Goal: Task Accomplishment & Management: Use online tool/utility

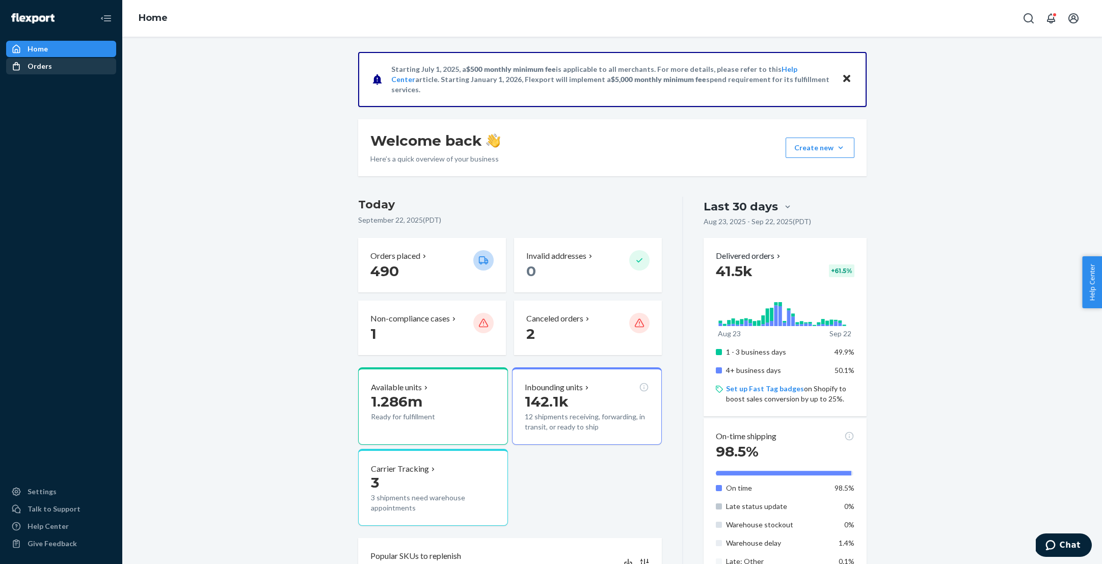
click at [46, 63] on div "Orders" at bounding box center [40, 66] width 24 height 10
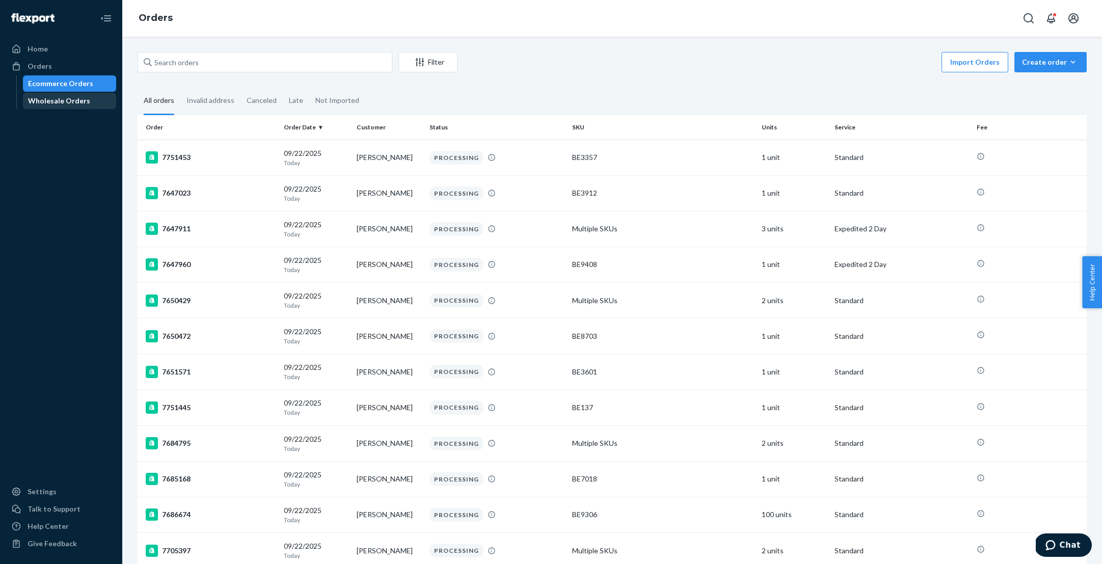
click at [61, 103] on div "Wholesale Orders" at bounding box center [59, 101] width 62 height 10
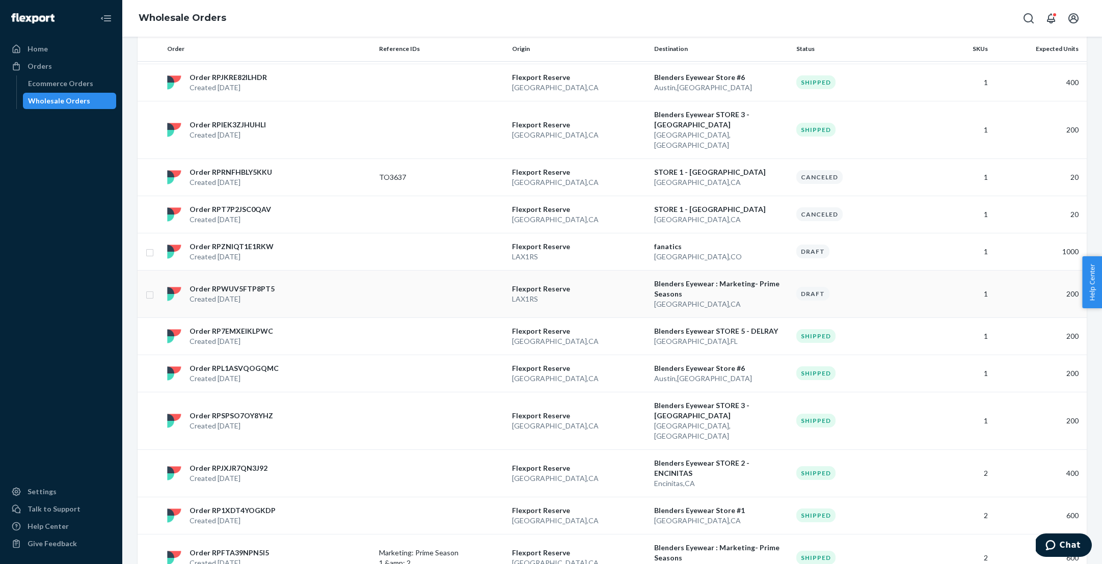
scroll to position [167, 0]
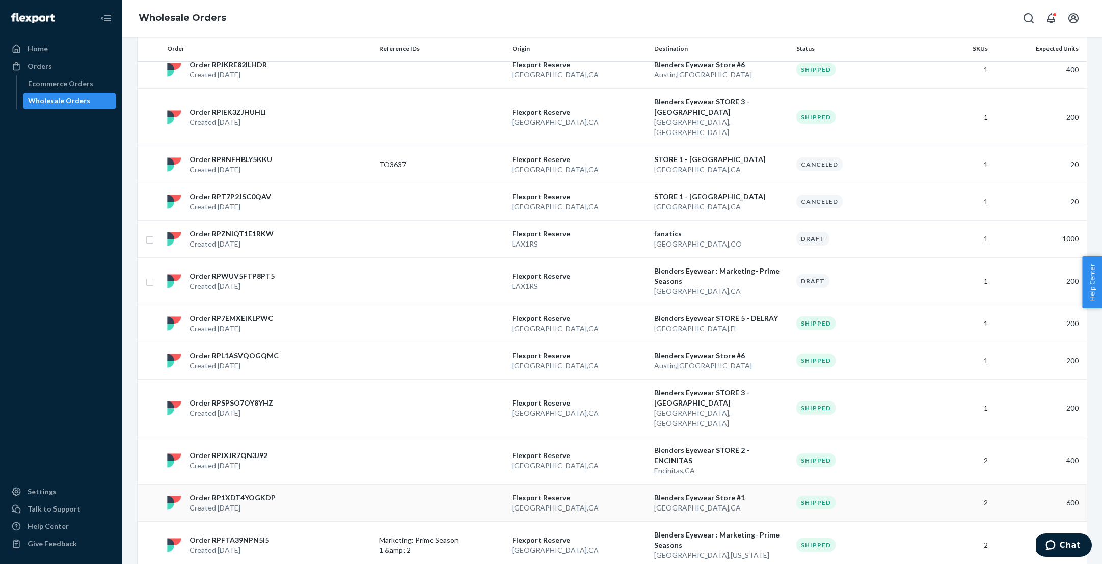
click at [232, 493] on p "Order RP1XDT4YOGKDP" at bounding box center [233, 498] width 86 height 10
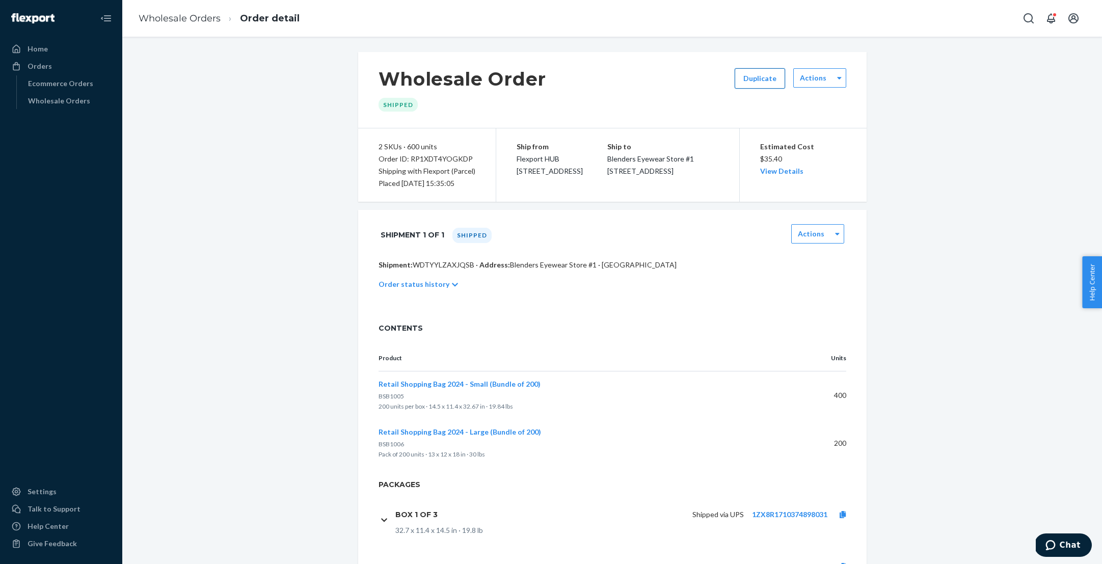
click at [769, 72] on button "Duplicate" at bounding box center [760, 78] width 50 height 20
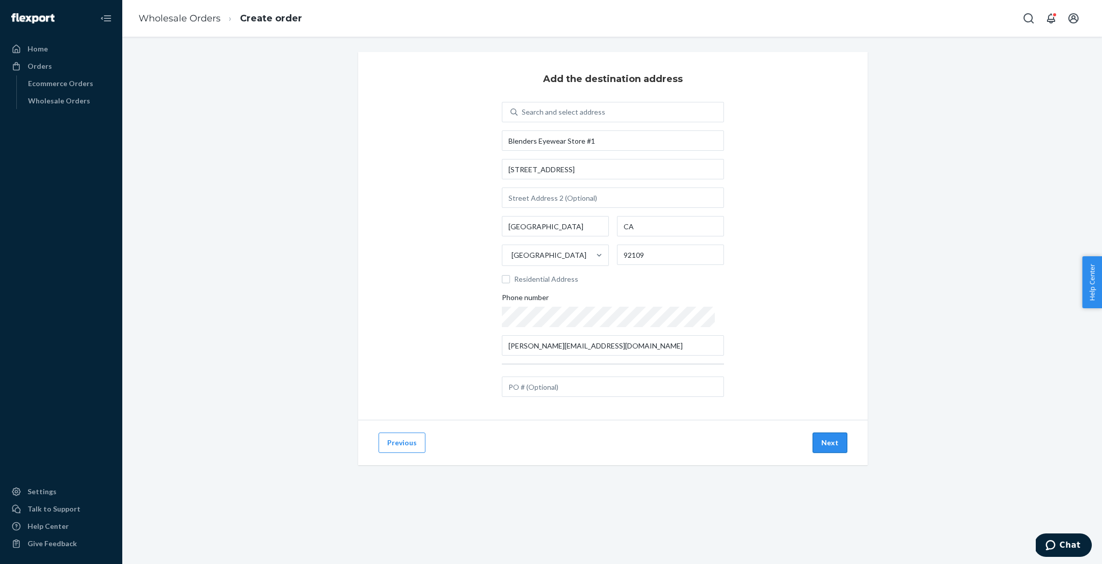
click at [837, 442] on button "Next" at bounding box center [830, 443] width 35 height 20
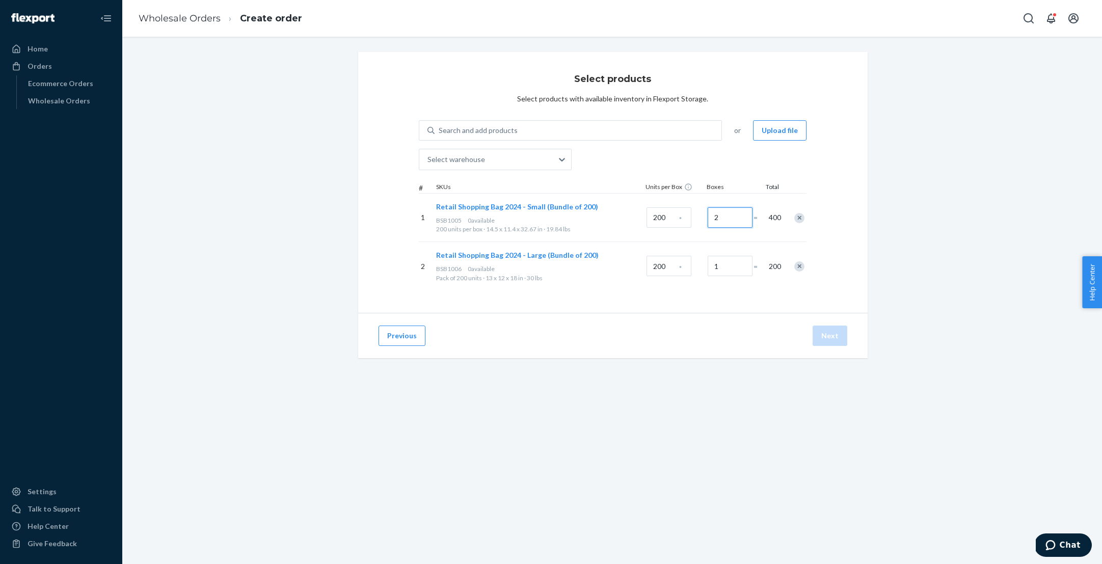
click at [727, 218] on input "2" at bounding box center [730, 217] width 45 height 20
type input "0"
click at [360, 73] on div "Select products Select products with available inventory in Flexport Storage. S…" at bounding box center [613, 182] width 510 height 261
click at [908, 74] on div "Select products Select products with available inventory in Flexport Storage. S…" at bounding box center [612, 217] width 965 height 331
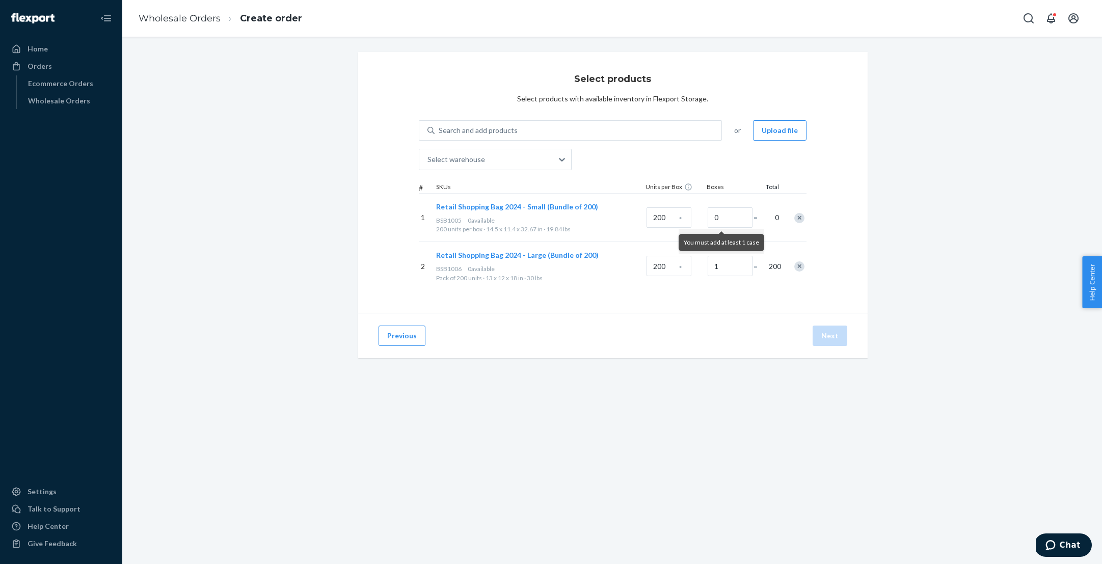
click at [285, 308] on div "Select products Select products with available inventory in Flexport Storage. S…" at bounding box center [612, 217] width 965 height 331
